Goal: Find contact information: Find contact information

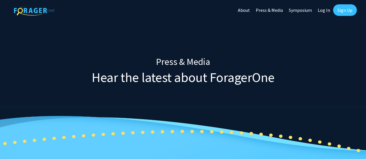
click at [248, 12] on link "About" at bounding box center [244, 10] width 18 height 20
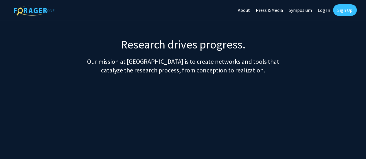
click at [246, 10] on link "About" at bounding box center [244, 10] width 18 height 20
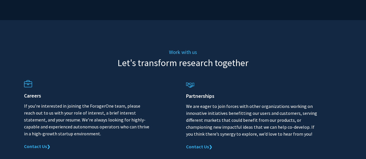
scroll to position [720, 0]
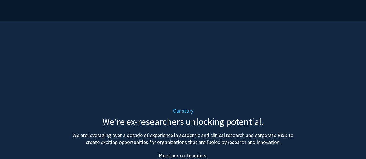
scroll to position [0, 0]
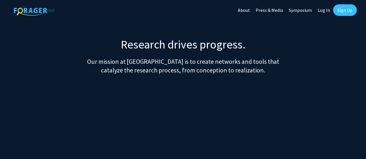
click at [34, 10] on img at bounding box center [34, 10] width 40 height 10
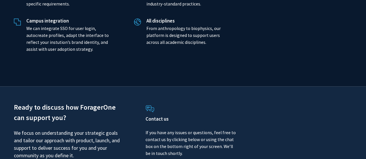
scroll to position [1414, 0]
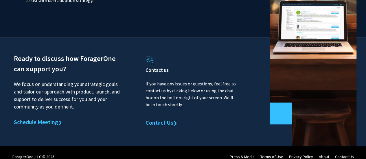
click at [324, 154] on link "About" at bounding box center [324, 156] width 10 height 5
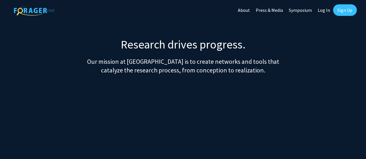
click at [340, 8] on link "Sign Up" at bounding box center [345, 10] width 24 height 12
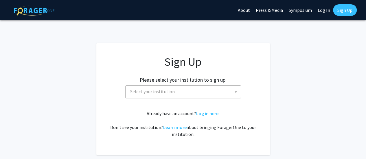
click at [232, 93] on span "Select your institution" at bounding box center [184, 92] width 113 height 12
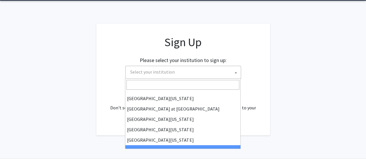
scroll to position [29, 0]
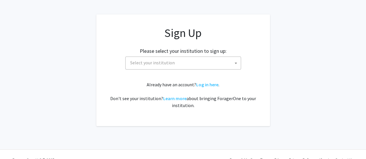
click at [291, 97] on app-signup "Sign Up Please select your institution to sign up: [GEOGRAPHIC_DATA] [GEOGRAPHI…" at bounding box center [183, 70] width 366 height 112
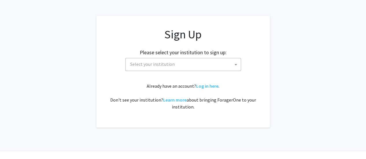
scroll to position [40, 0]
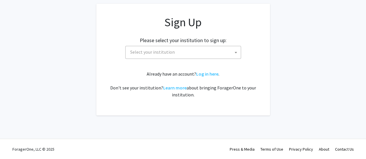
click at [344, 149] on link "Contact Us" at bounding box center [344, 149] width 19 height 5
